Goal: Transaction & Acquisition: Download file/media

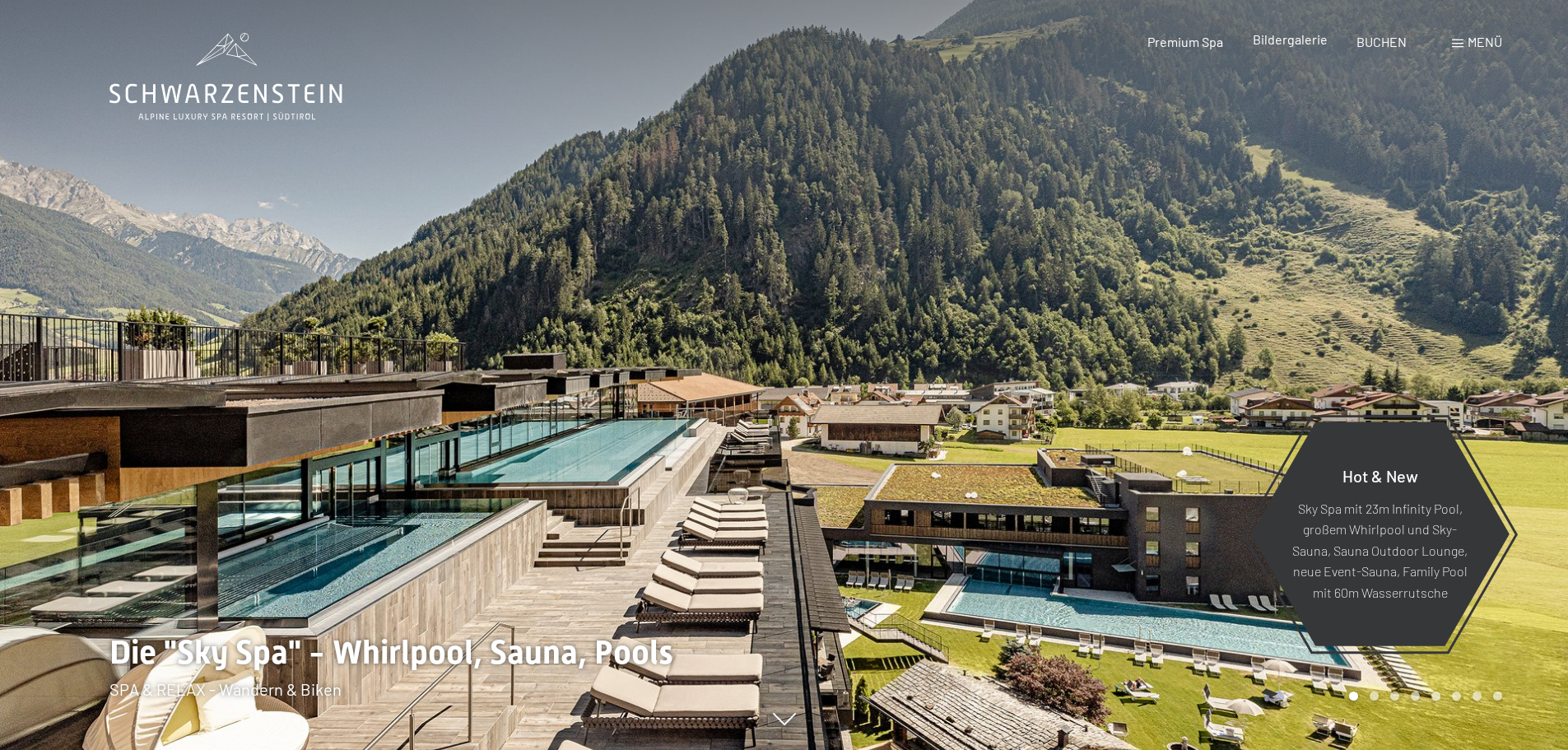
click at [1288, 41] on span "Bildergalerie" at bounding box center [1290, 39] width 75 height 15
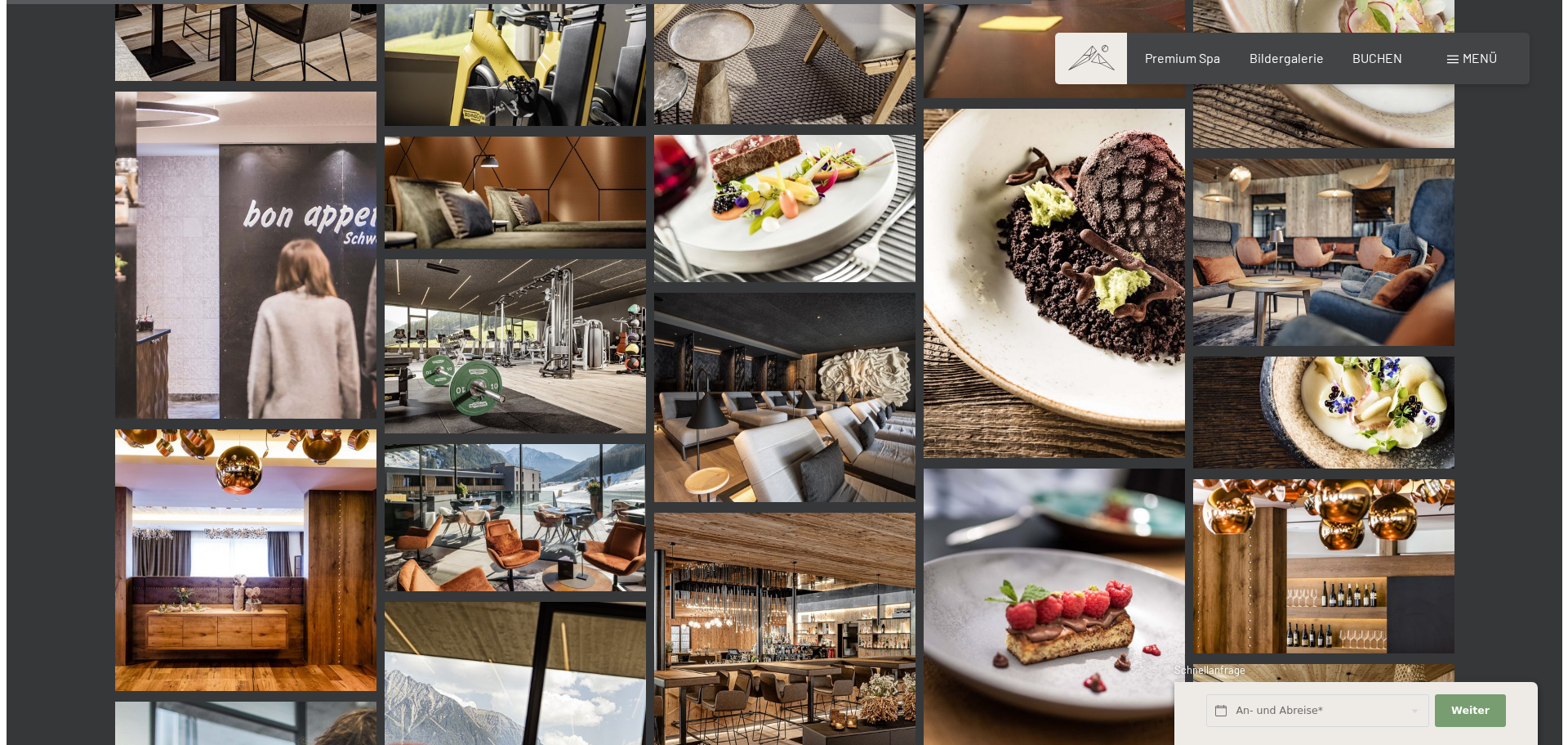
scroll to position [14303, 0]
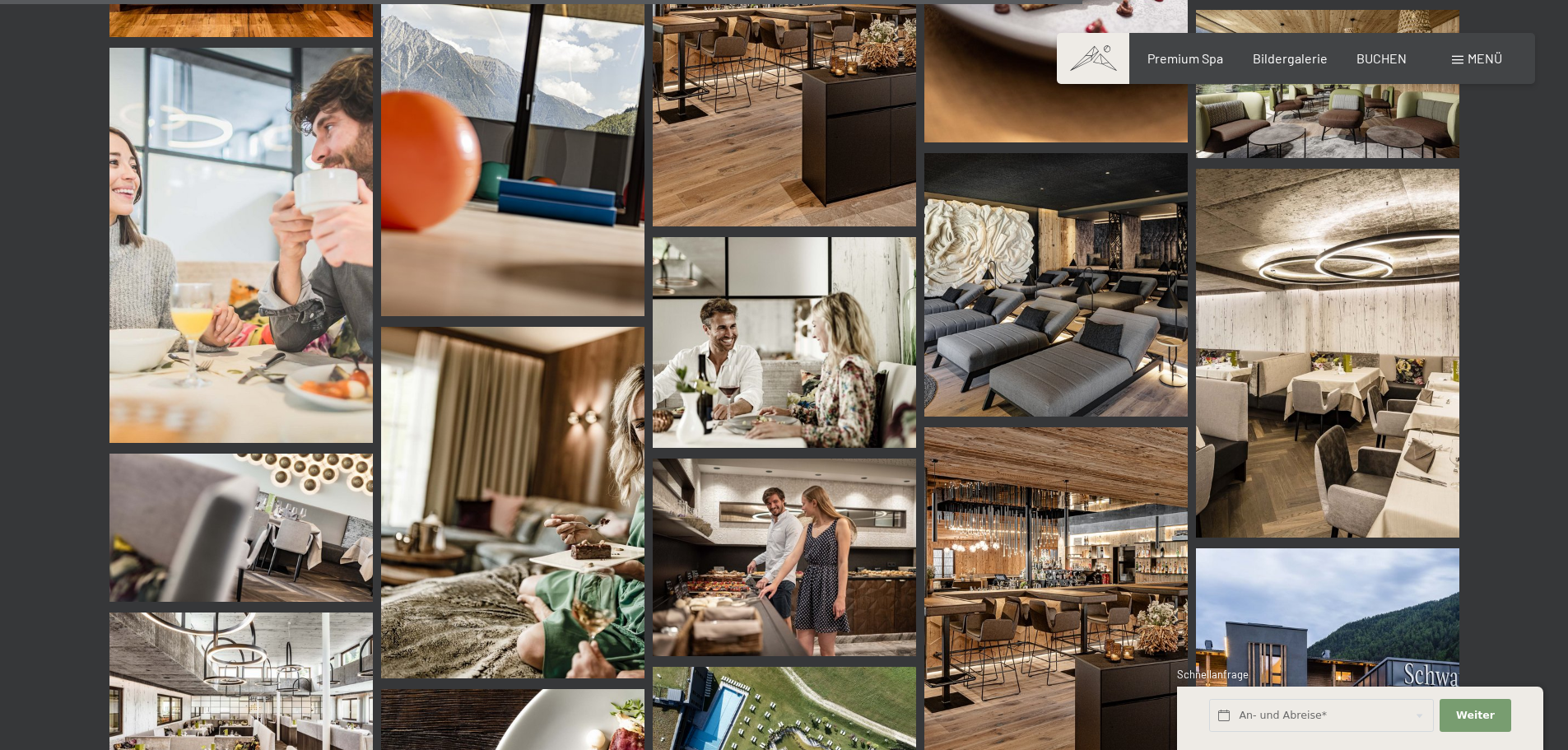
click at [1486, 60] on span "Menü" at bounding box center [1486, 57] width 35 height 15
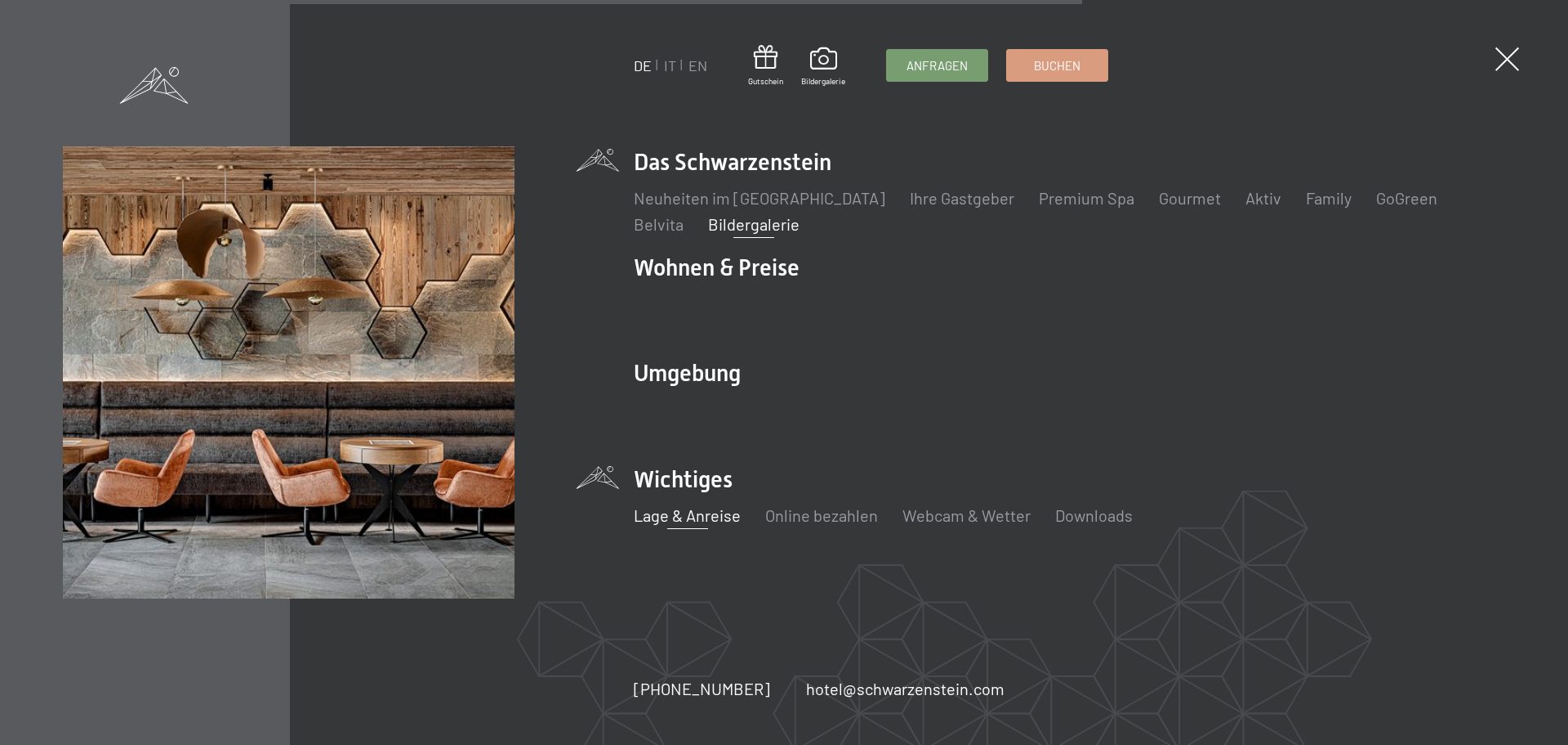
click at [697, 514] on link "Lage & Anreise" at bounding box center [687, 515] width 107 height 20
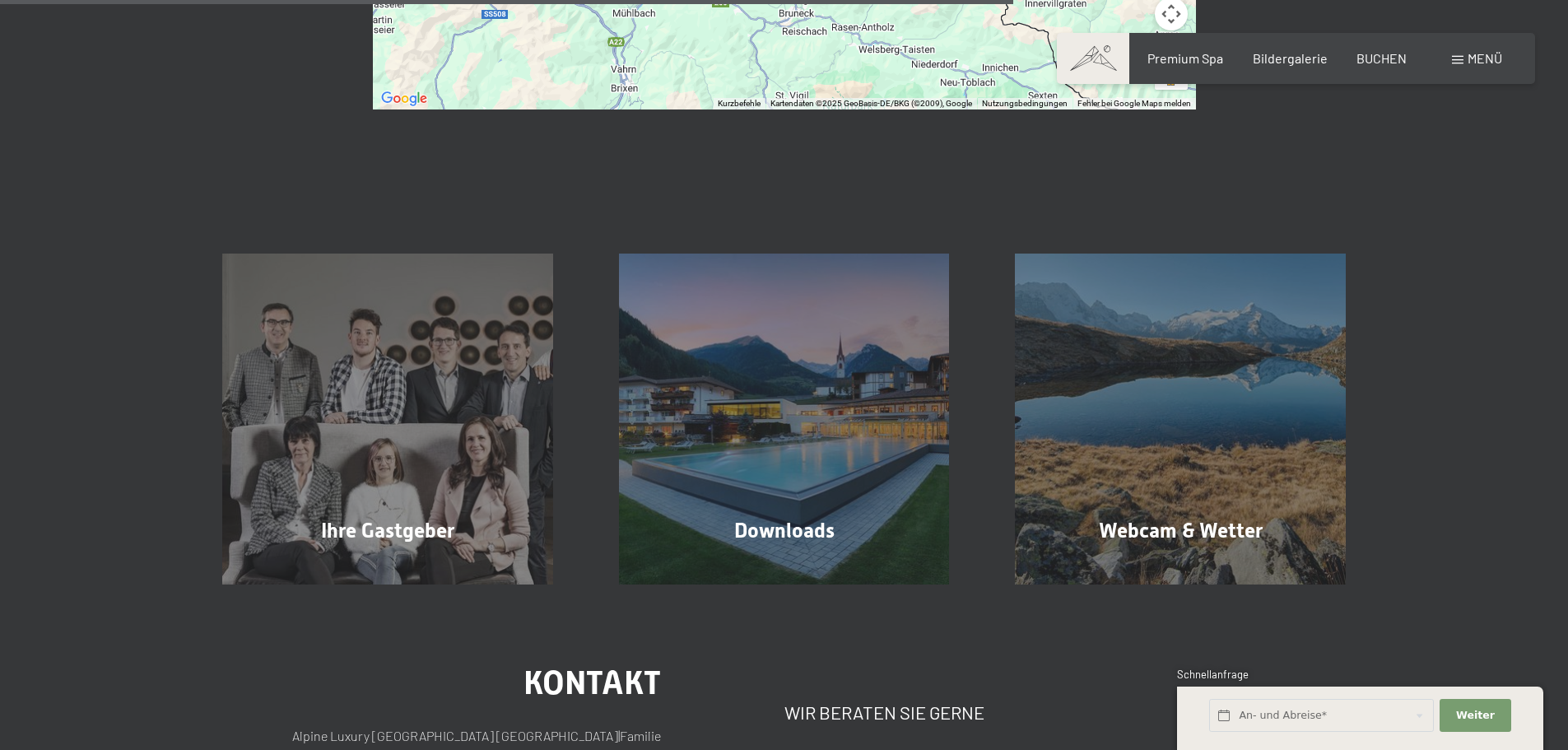
scroll to position [1235, 0]
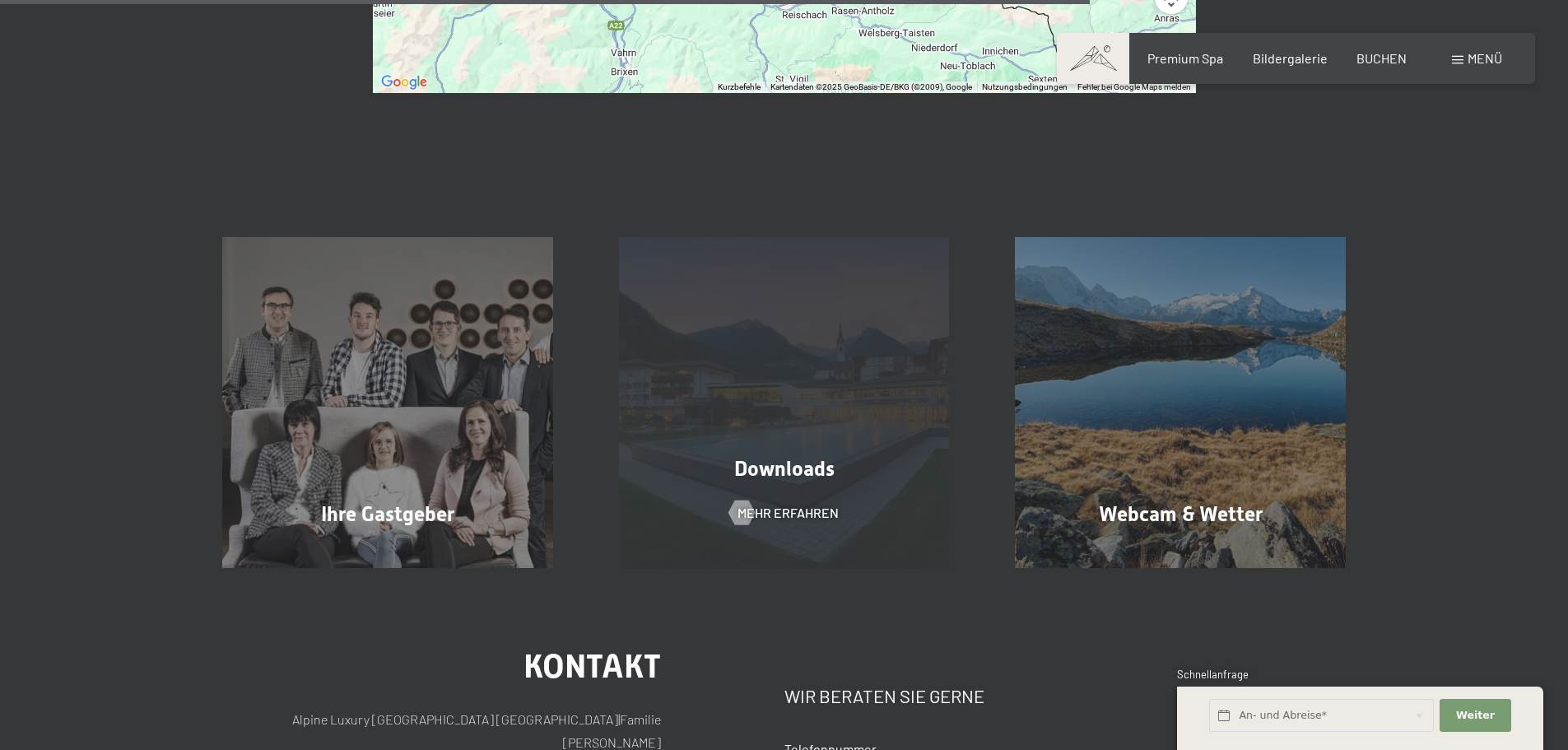
click at [792, 397] on div "Downloads Mehr erfahren" at bounding box center [785, 401] width 397 height 330
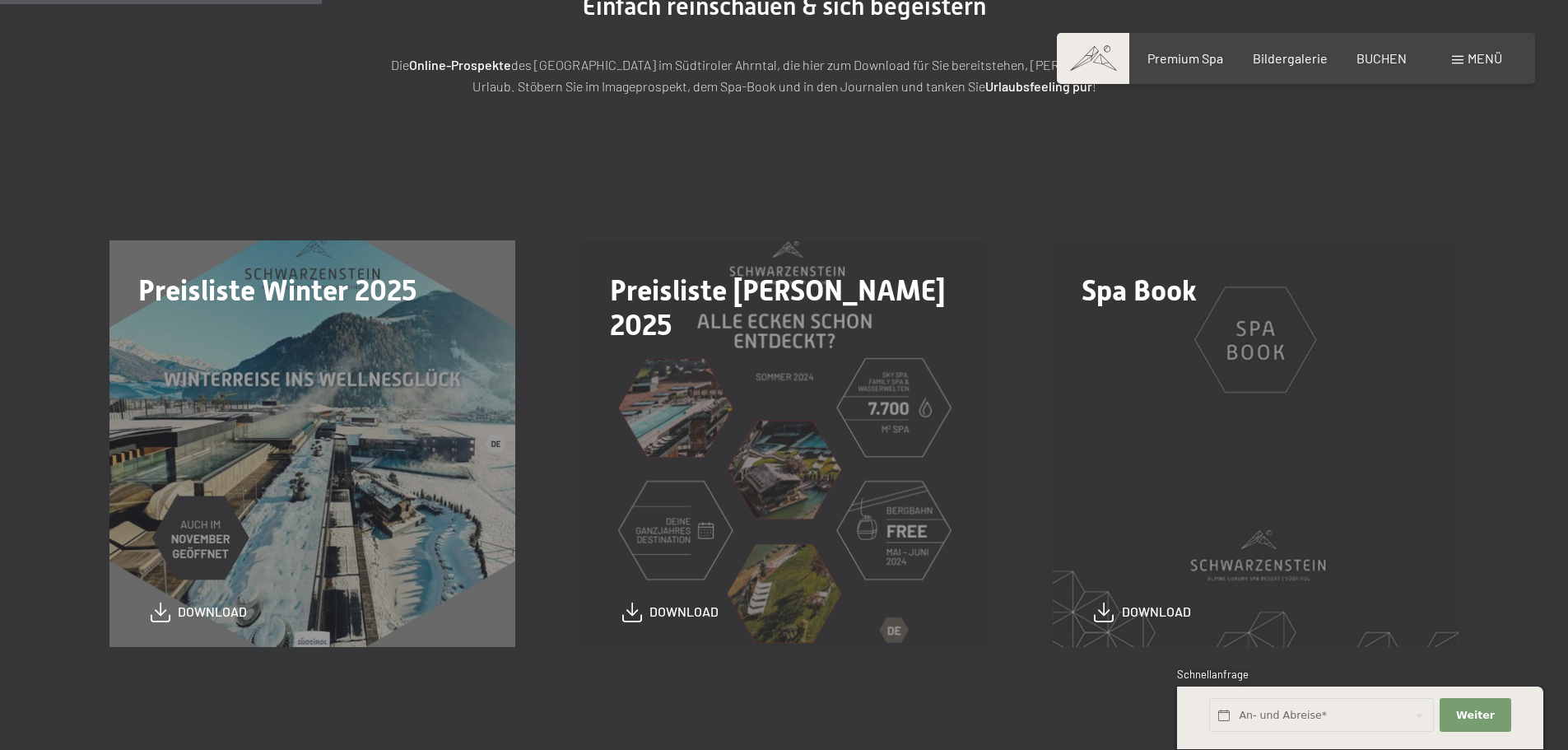
scroll to position [330, 0]
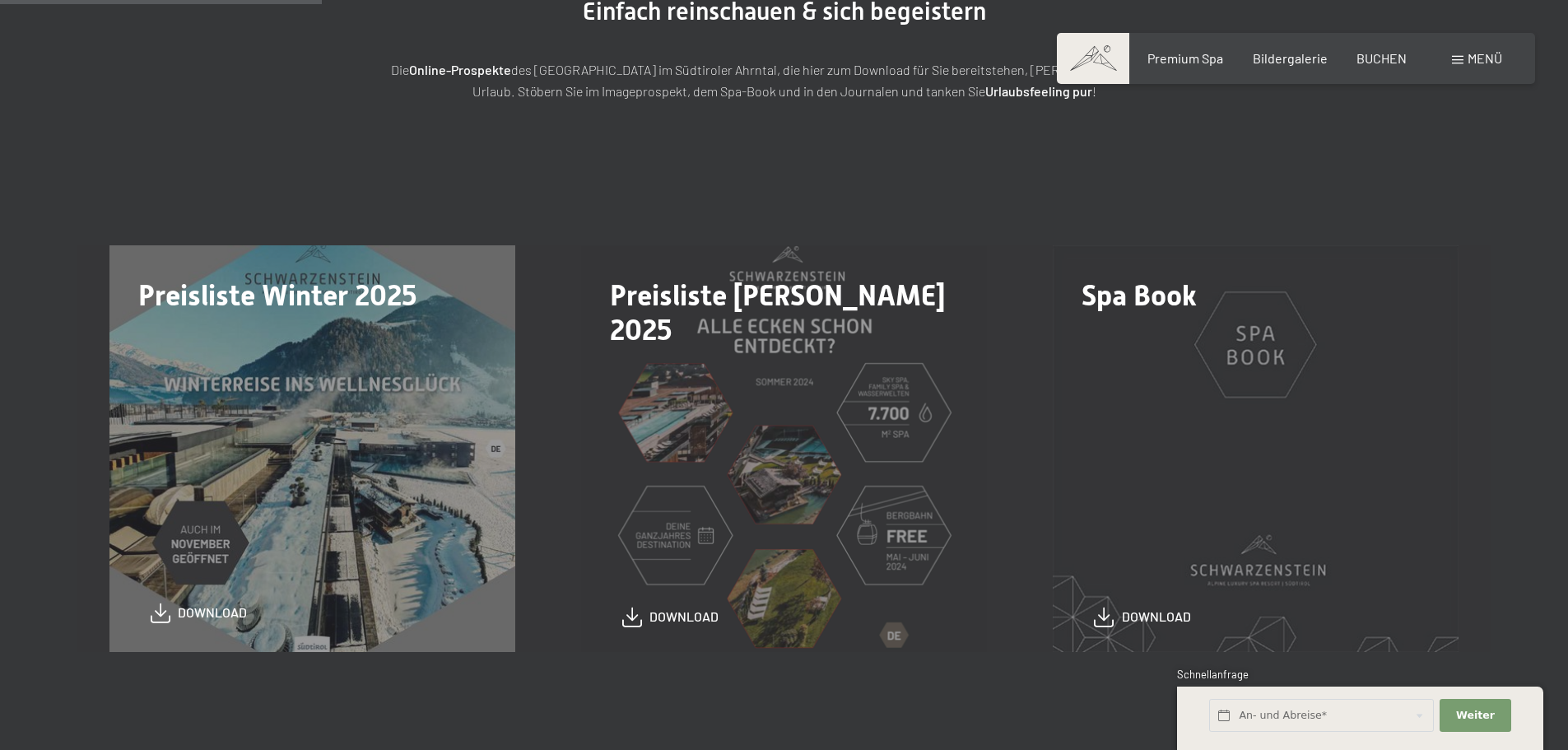
click at [235, 613] on span "download" at bounding box center [213, 612] width 69 height 18
